Goal: Check status: Check status

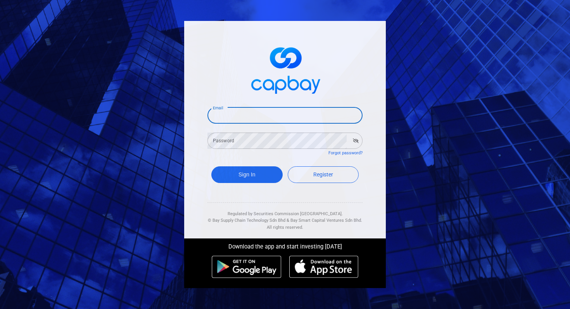
click at [265, 116] on input "Email" at bounding box center [284, 115] width 155 height 16
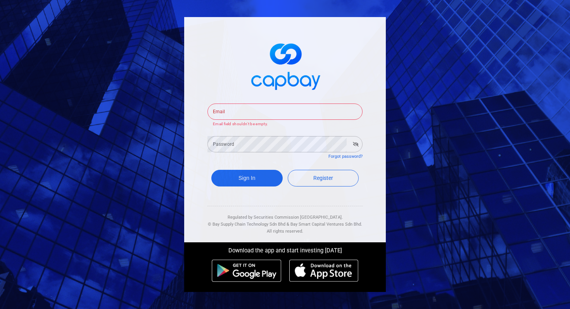
type input "[EMAIL_ADDRESS][DOMAIN_NAME]"
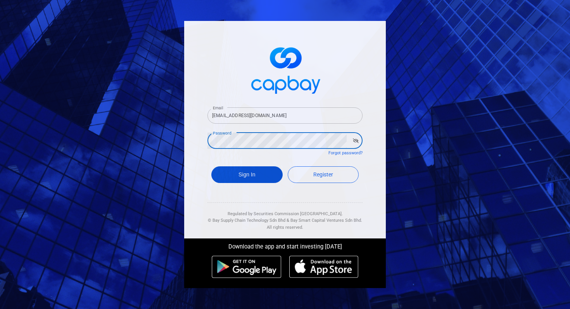
click at [244, 176] on button "Sign In" at bounding box center [246, 174] width 71 height 17
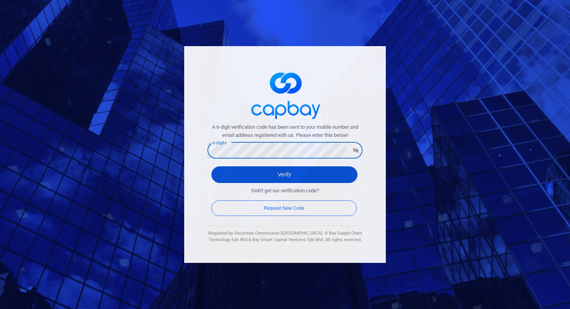
click at [290, 173] on button "Verify" at bounding box center [284, 174] width 146 height 17
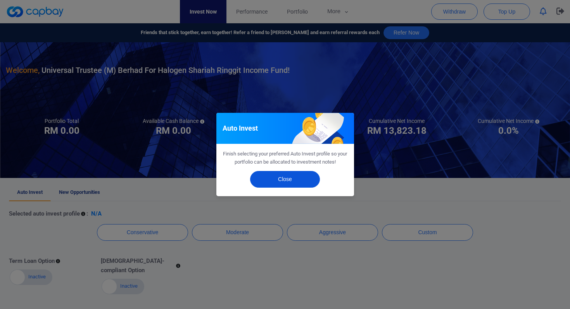
click at [285, 180] on button "Close" at bounding box center [285, 179] width 70 height 17
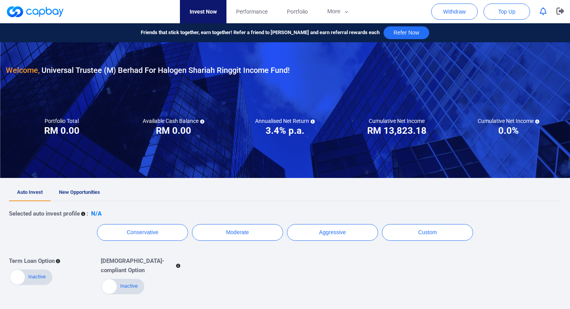
click at [287, 193] on ul "Auto Invest New Opportunities" at bounding box center [285, 192] width 552 height 17
click at [294, 9] on span "Portfolio" at bounding box center [297, 11] width 21 height 9
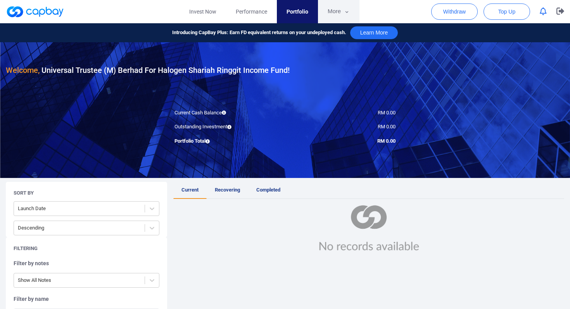
click at [345, 9] on icon "button" at bounding box center [347, 12] width 6 height 7
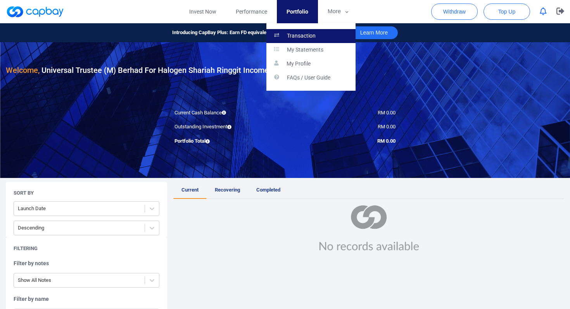
click at [297, 36] on p "Transaction" at bounding box center [301, 36] width 29 height 7
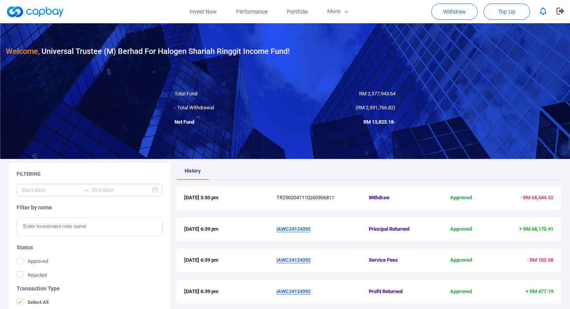
click at [320, 171] on ul "History" at bounding box center [368, 171] width 385 height 17
click at [335, 171] on ul "History" at bounding box center [368, 171] width 385 height 17
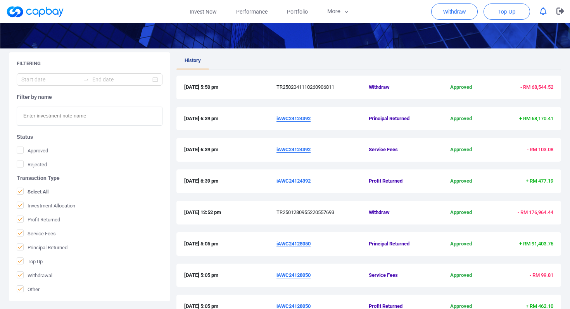
scroll to position [111, 0]
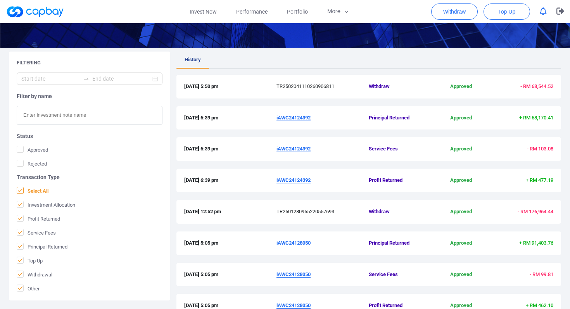
click at [20, 189] on icon at bounding box center [20, 190] width 6 height 6
click at [0, 0] on input "Select All" at bounding box center [0, 0] width 0 height 0
click at [20, 275] on icon at bounding box center [20, 274] width 6 height 6
click at [0, 0] on input "Withdrawal" at bounding box center [0, 0] width 0 height 0
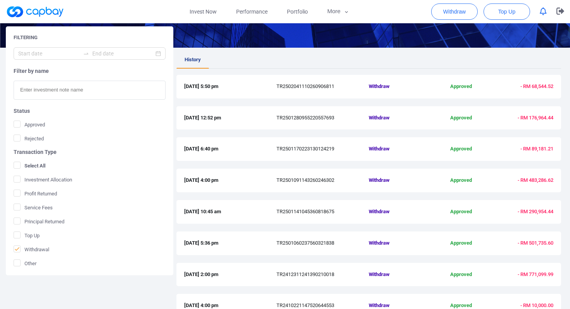
scroll to position [180, 0]
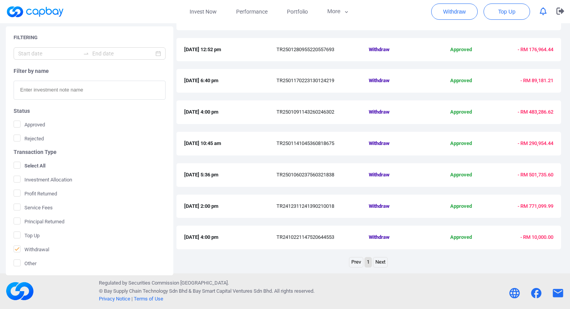
click at [377, 263] on link "Next" at bounding box center [380, 262] width 14 height 10
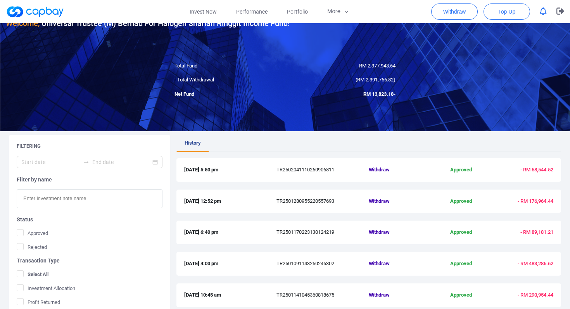
scroll to position [26, 0]
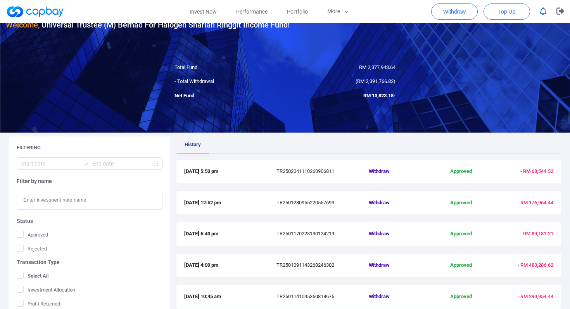
click at [376, 81] on span "RM 2,391,766.82" at bounding box center [375, 81] width 36 height 6
click at [316, 177] on div "4 Feb 2025 5:50 pm TR2502041110260906811 Withdraw Approved - RM 68,544.52" at bounding box center [368, 172] width 385 height 24
click at [309, 174] on span "TR2502041110260906811" at bounding box center [322, 171] width 92 height 8
click at [276, 142] on ul "History" at bounding box center [368, 144] width 385 height 17
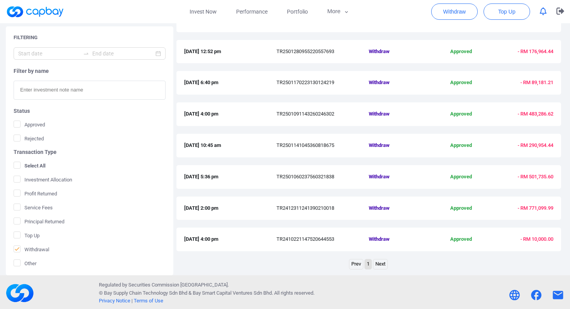
scroll to position [180, 0]
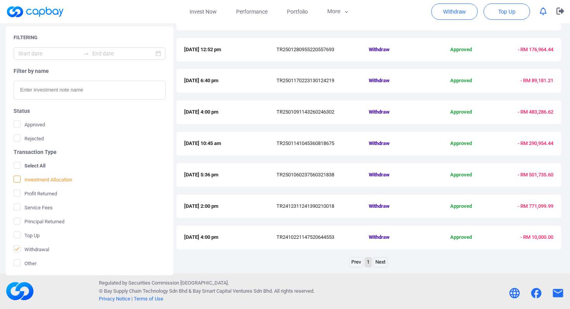
click at [16, 180] on icon at bounding box center [17, 179] width 6 height 6
click at [0, 0] on input "Investment Allocation" at bounding box center [0, 0] width 0 height 0
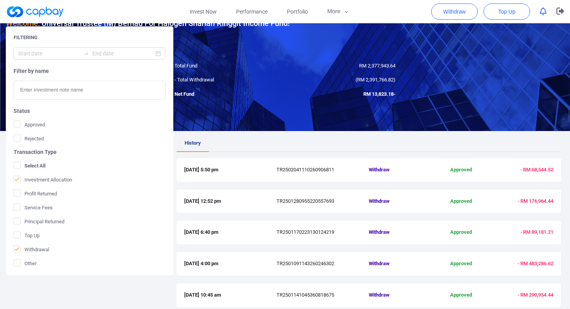
scroll to position [0, 0]
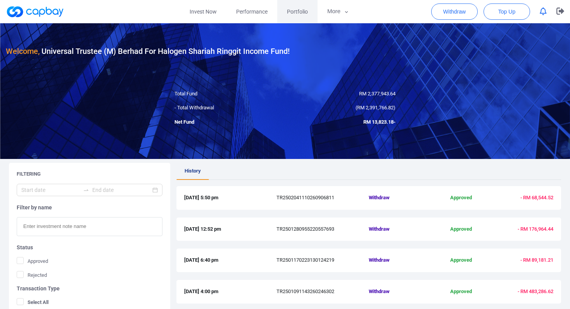
click at [298, 8] on span "Portfolio" at bounding box center [297, 11] width 21 height 9
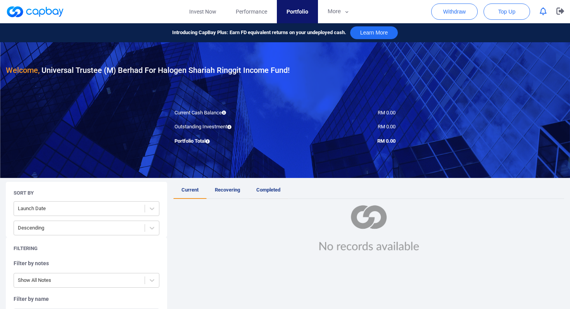
click at [267, 187] on span "Completed" at bounding box center [268, 190] width 24 height 6
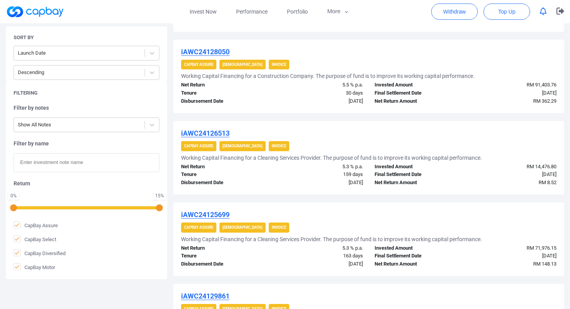
scroll to position [777, 0]
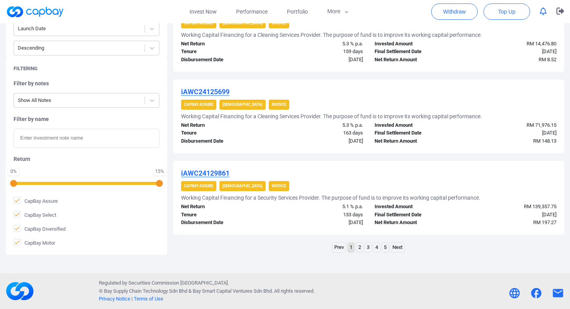
click at [386, 247] on link "5" at bounding box center [385, 248] width 7 height 10
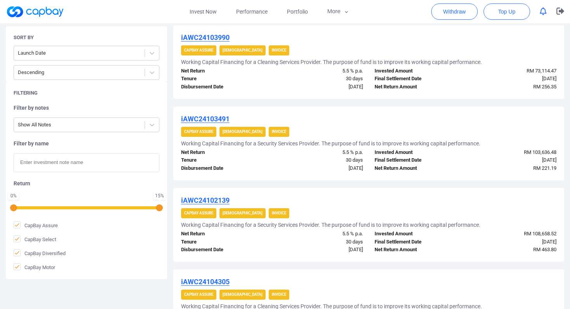
scroll to position [451, 0]
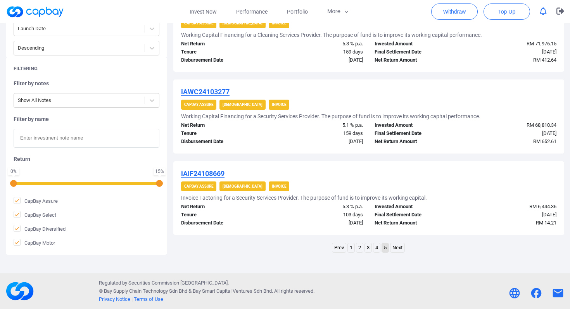
click at [352, 248] on link "1" at bounding box center [351, 248] width 7 height 10
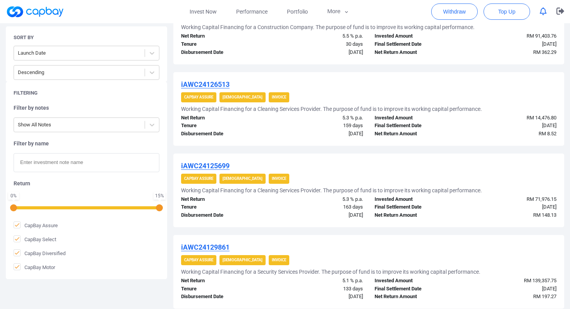
scroll to position [777, 0]
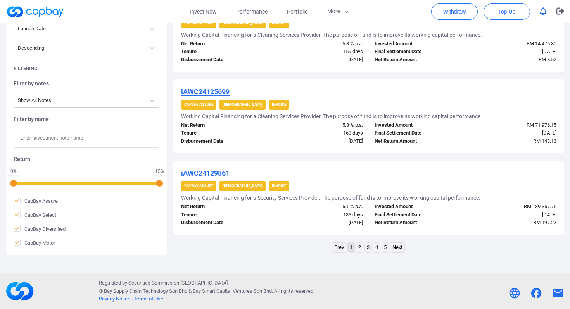
click at [386, 249] on link "5" at bounding box center [385, 248] width 7 height 10
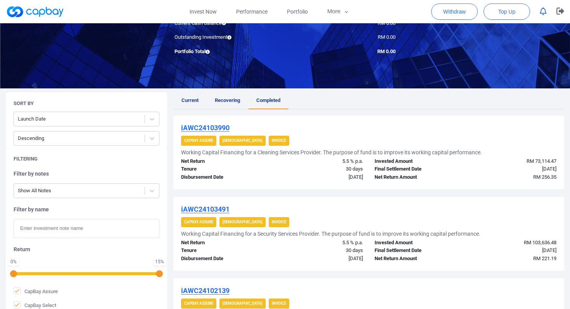
scroll to position [0, 0]
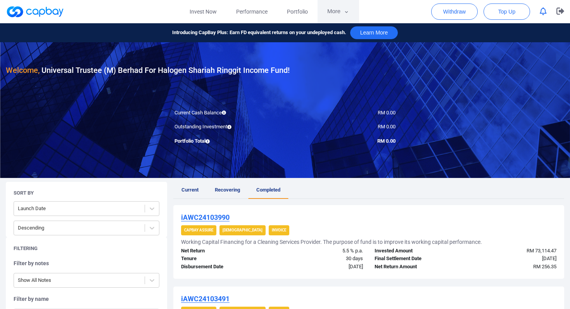
click at [339, 14] on button "More" at bounding box center [338, 11] width 41 height 23
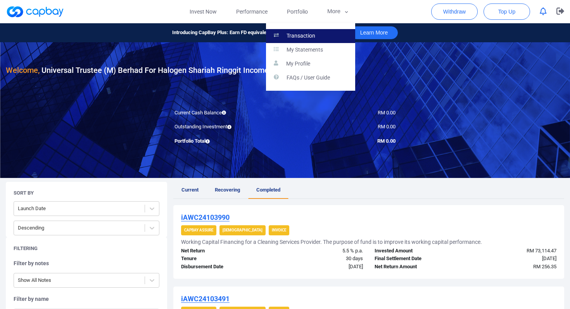
click at [318, 35] on link "Transaction" at bounding box center [310, 36] width 89 height 14
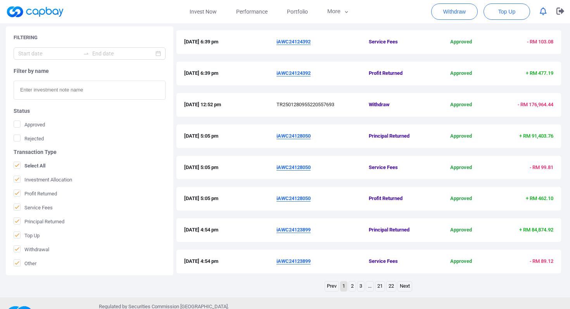
scroll to position [221, 0]
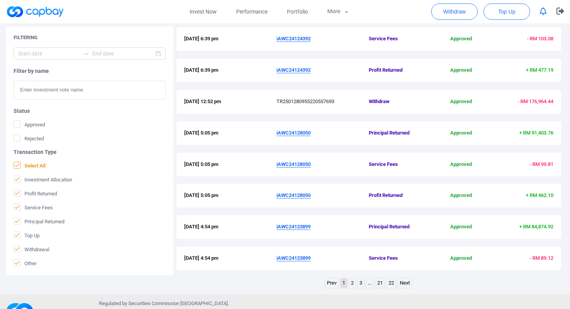
click at [16, 164] on icon at bounding box center [17, 165] width 6 height 6
click at [0, 0] on input "Select All" at bounding box center [0, 0] width 0 height 0
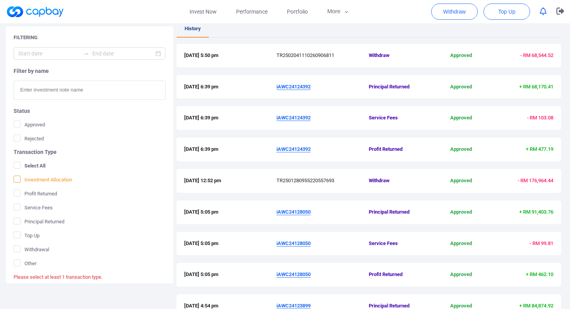
click at [16, 179] on icon at bounding box center [17, 179] width 6 height 6
click at [0, 0] on input "Investment Allocation" at bounding box center [0, 0] width 0 height 0
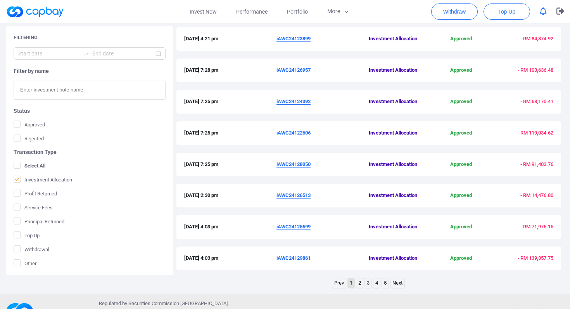
scroll to position [242, 0]
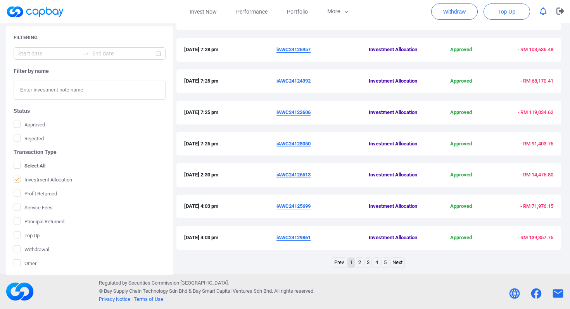
click at [385, 264] on link "5" at bounding box center [385, 263] width 7 height 10
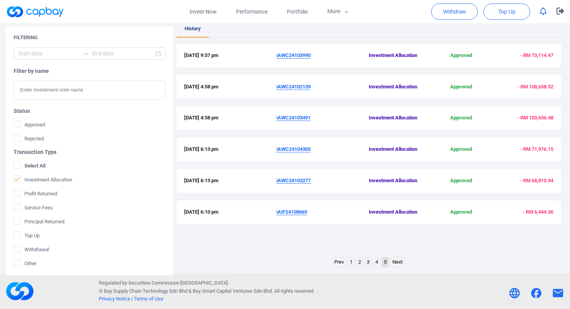
click at [356, 61] on div "28 Oct 2024 9:57 pm iAWC24103990 Investment Allocation Approved - RM 73,114.47" at bounding box center [368, 56] width 385 height 24
click at [346, 90] on span "iAWC24102139" at bounding box center [322, 87] width 92 height 8
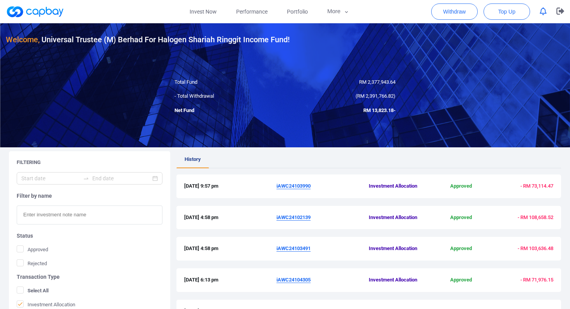
scroll to position [0, 0]
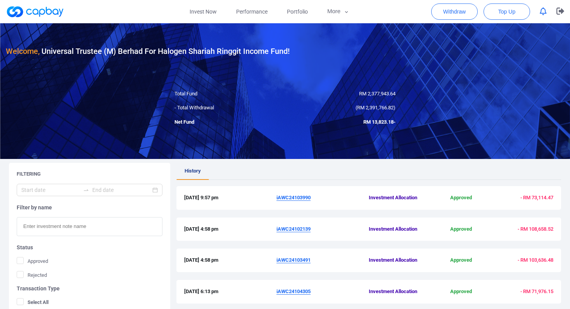
click at [377, 108] on span "RM 2,391,766.82" at bounding box center [375, 108] width 36 height 6
copy span "2,391,766.82"
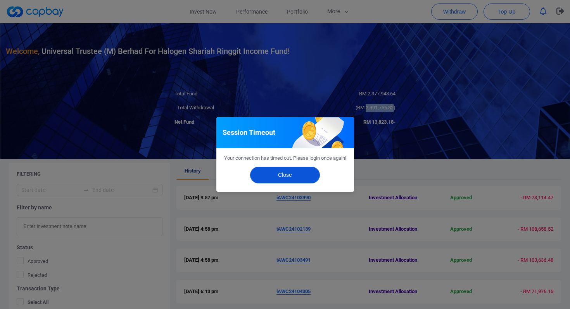
click at [288, 182] on button "Close" at bounding box center [285, 175] width 70 height 17
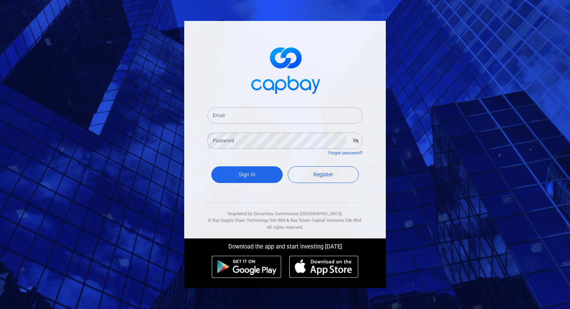
click at [288, 117] on input "Email" at bounding box center [284, 115] width 155 height 16
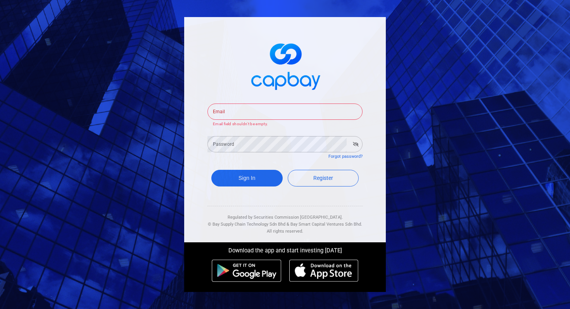
type input "[EMAIL_ADDRESS][DOMAIN_NAME]"
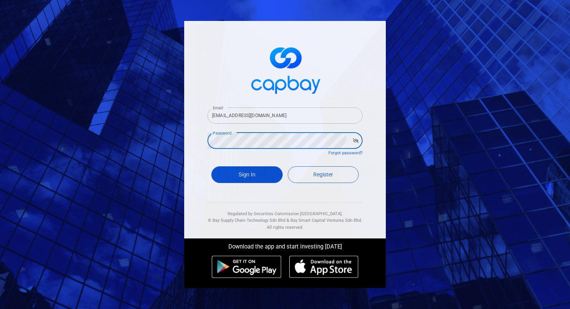
click at [247, 174] on button "Sign In" at bounding box center [246, 174] width 71 height 17
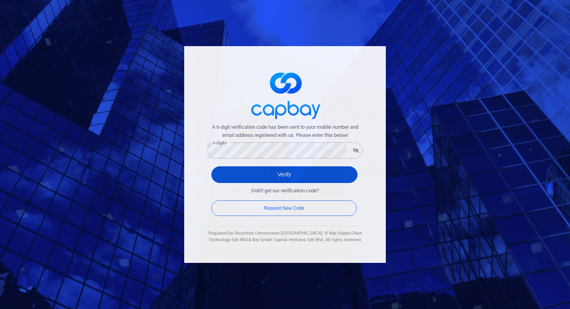
click at [281, 171] on button "Verify" at bounding box center [284, 174] width 146 height 17
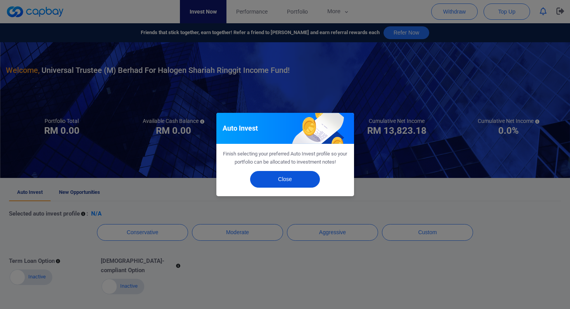
click at [288, 179] on button "Close" at bounding box center [285, 179] width 70 height 17
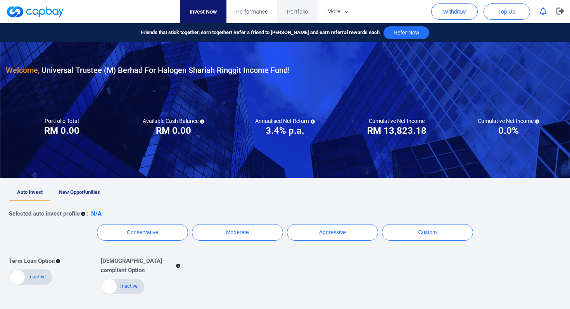
click at [300, 15] on span "Portfolio" at bounding box center [297, 11] width 21 height 9
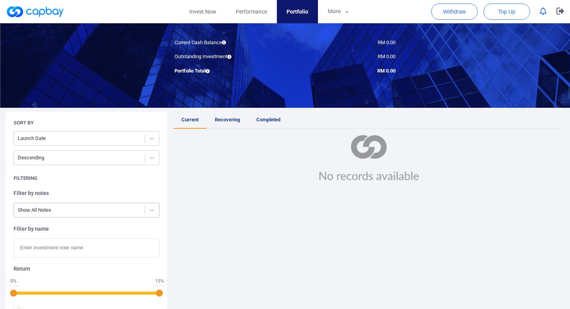
scroll to position [100, 0]
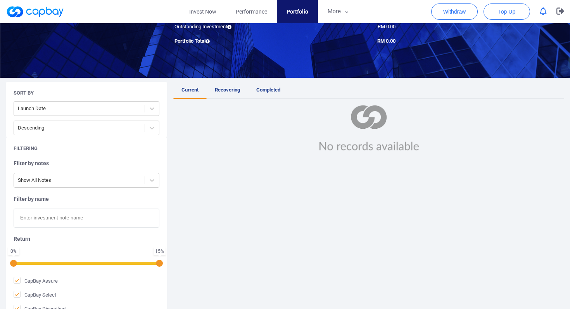
click at [52, 212] on input "text" at bounding box center [87, 218] width 146 height 19
paste input "iAIF24108669"
type input "iAIF24108669"
click at [268, 90] on span "Completed" at bounding box center [268, 90] width 24 height 6
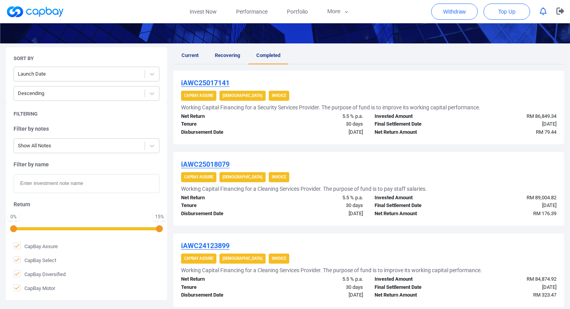
scroll to position [136, 0]
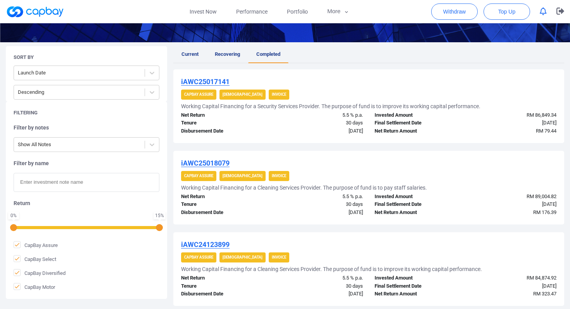
click at [99, 187] on input "text" at bounding box center [87, 182] width 146 height 19
paste input "iAIF24108669"
type input "iAIF24108669"
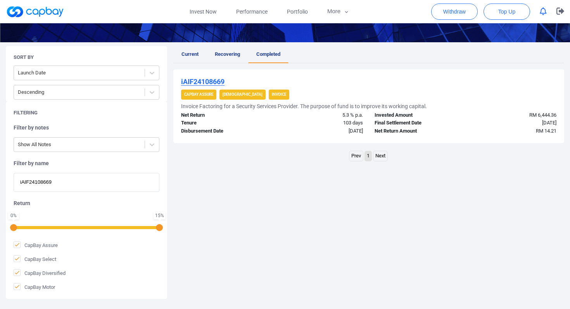
click at [344, 173] on div "Current Recovering Completed iAIF24108669 CapBay Assure Shariah Invoice Invoice…" at bounding box center [368, 172] width 391 height 253
click at [283, 178] on div "Current Recovering Completed iAIF24108669 CapBay Assure Shariah Invoice Invoice…" at bounding box center [368, 172] width 391 height 253
